Goal: Contribute content: Add original content to the website for others to see

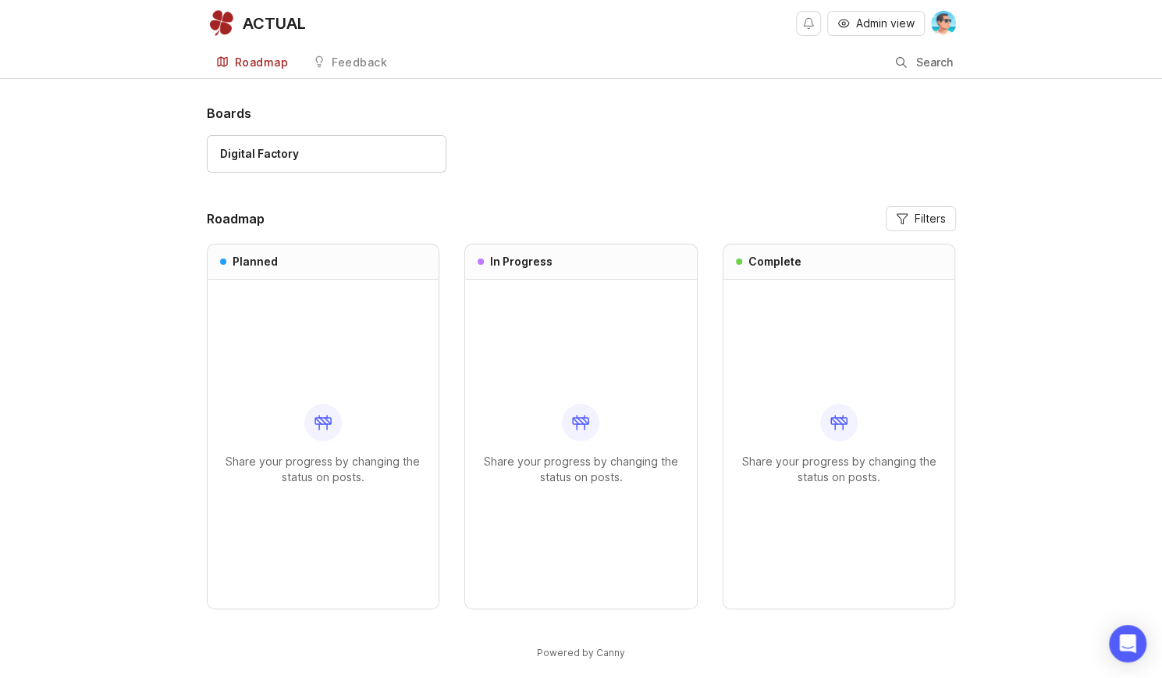
click at [489, 144] on div "Digital Factory" at bounding box center [581, 161] width 749 height 52
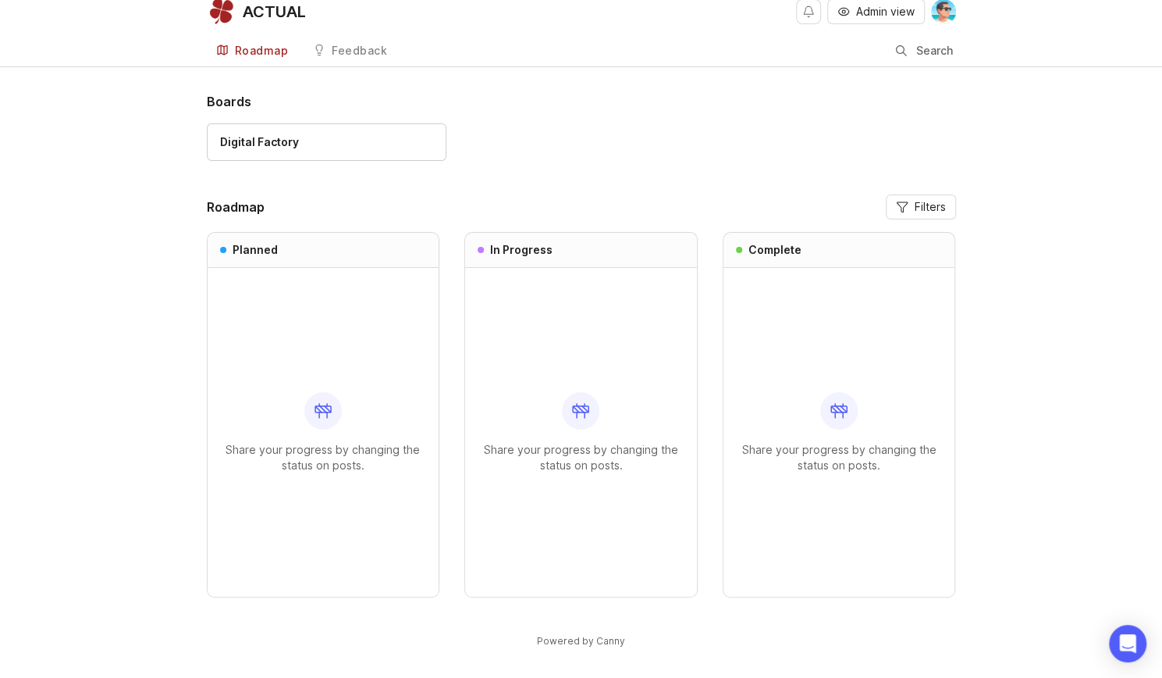
scroll to position [14, 0]
click at [347, 43] on div "Feedback" at bounding box center [359, 48] width 55 height 11
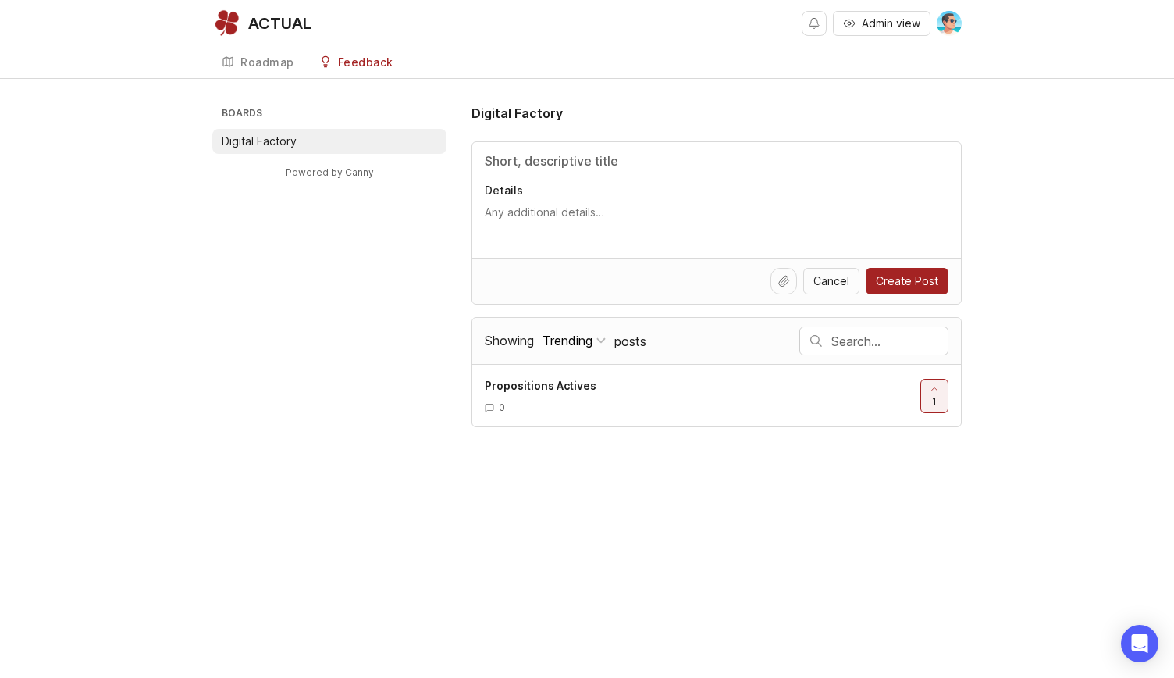
click at [272, 141] on p "Digital Factory" at bounding box center [259, 141] width 75 height 16
click at [567, 156] on input "Title" at bounding box center [717, 160] width 464 height 19
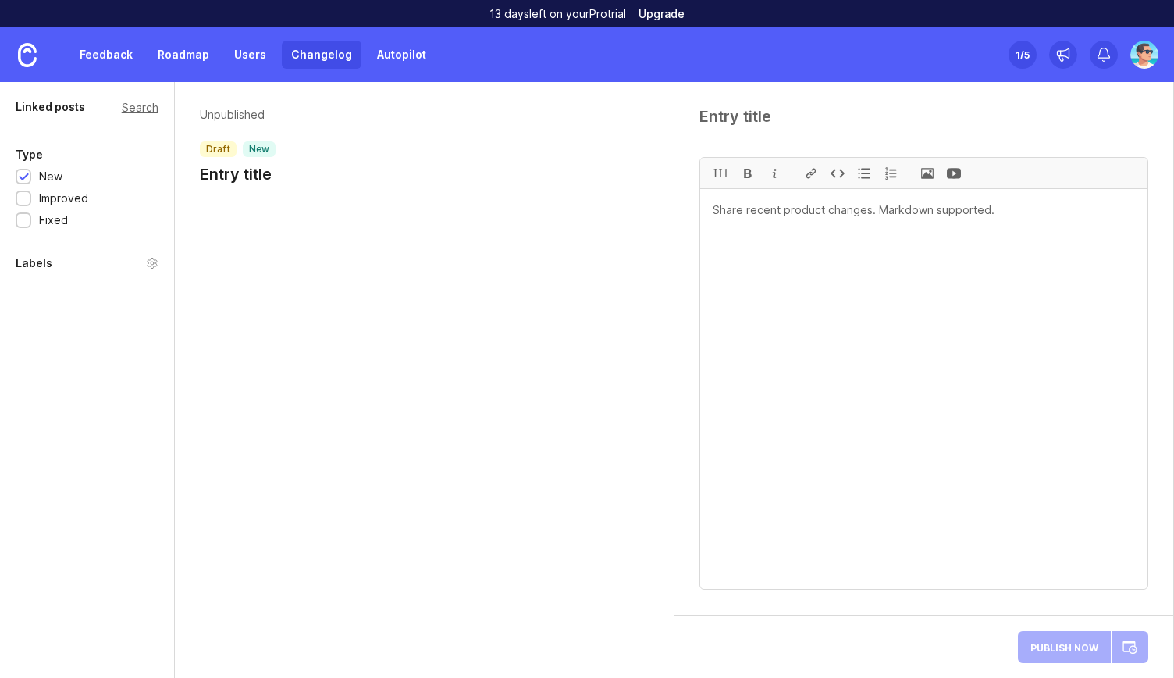
click at [266, 187] on div "Unpublished draft new Entry title" at bounding box center [424, 149] width 499 height 134
click at [742, 123] on textarea at bounding box center [923, 116] width 449 height 19
click at [748, 117] on textarea at bounding box center [923, 116] width 449 height 19
